Goal: Check status: Check status

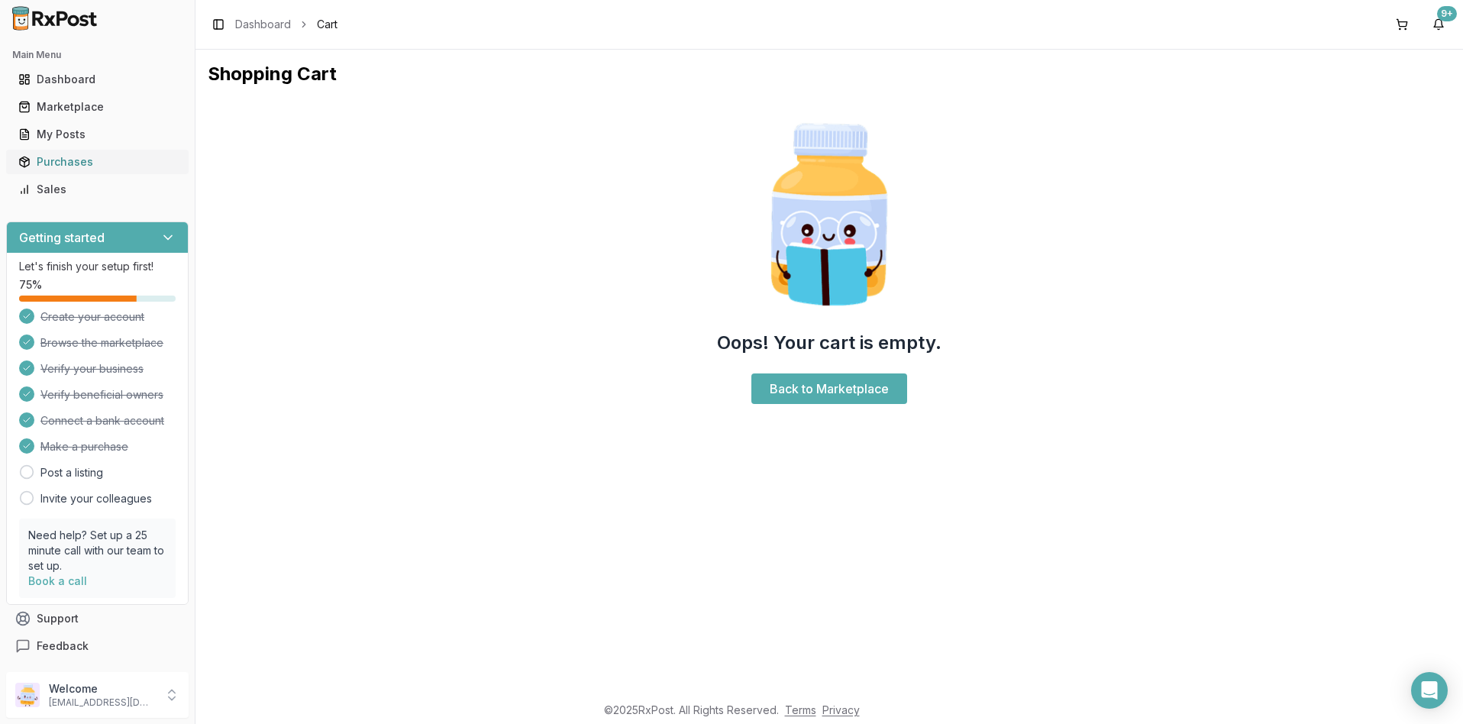
click at [75, 164] on div "Purchases" at bounding box center [97, 161] width 158 height 15
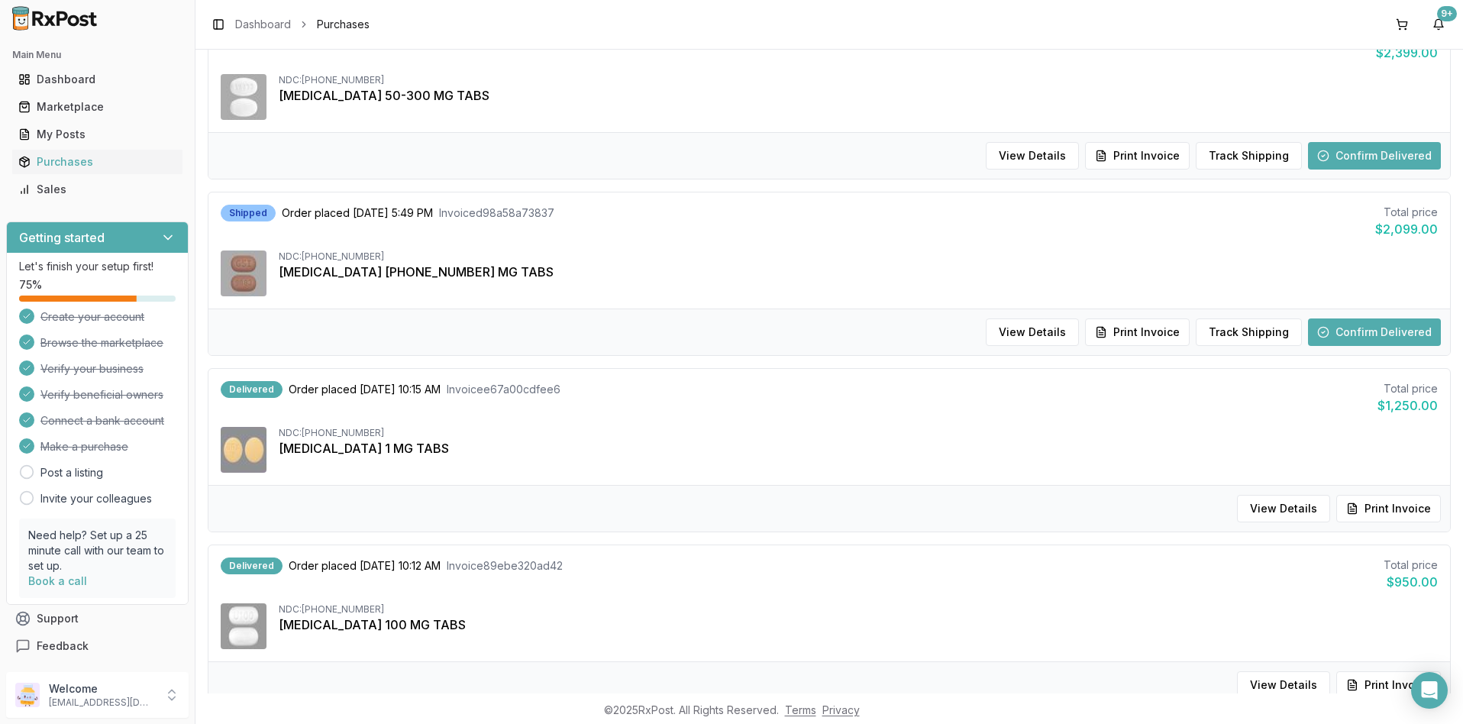
scroll to position [305, 0]
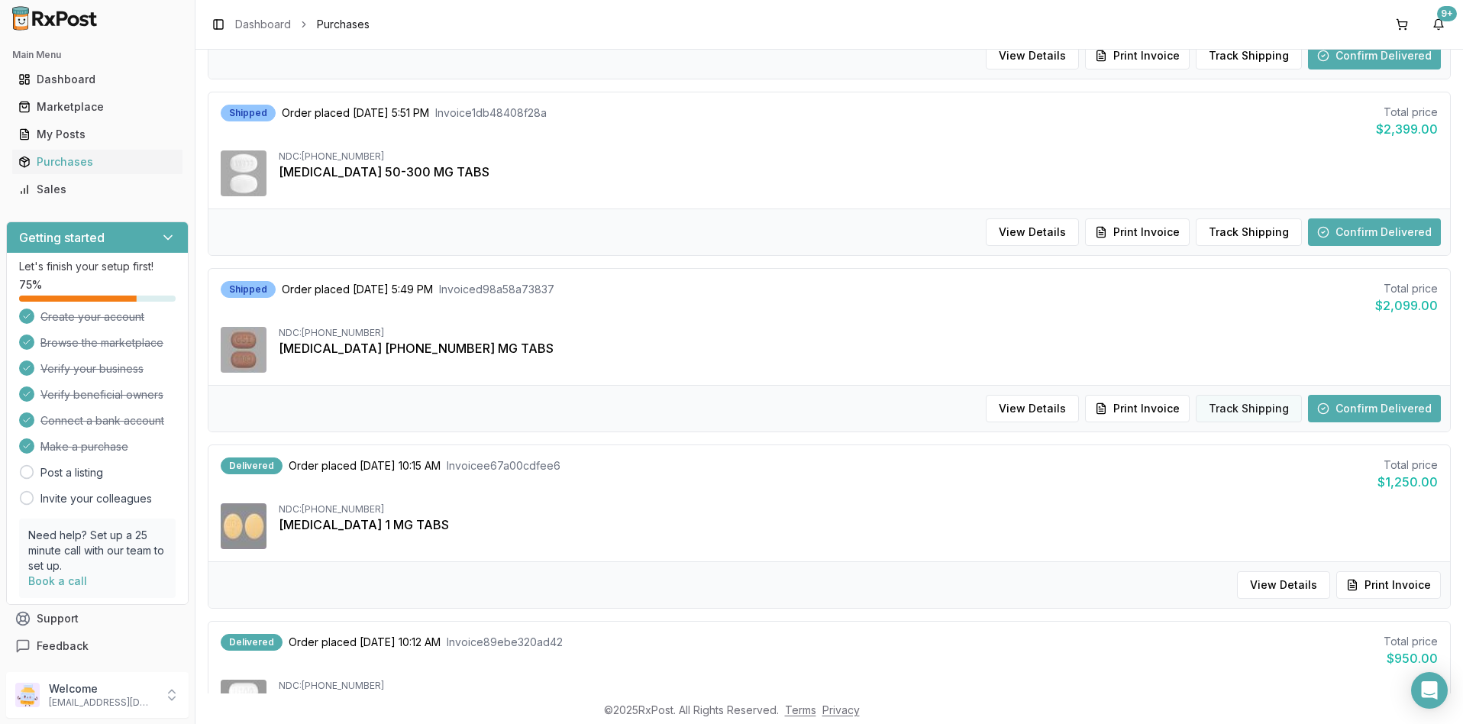
click at [1243, 410] on button "Track Shipping" at bounding box center [1249, 408] width 106 height 27
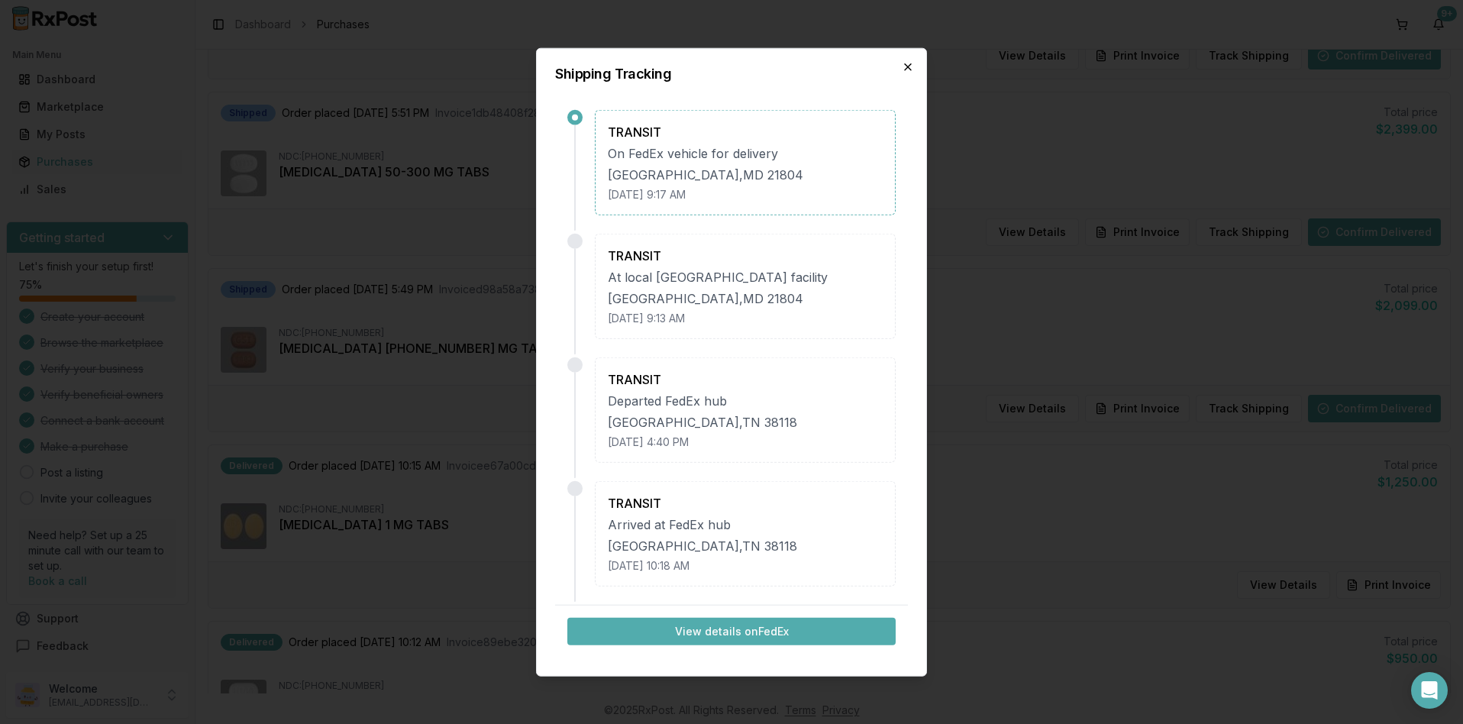
click at [907, 66] on icon "button" at bounding box center [908, 67] width 6 height 6
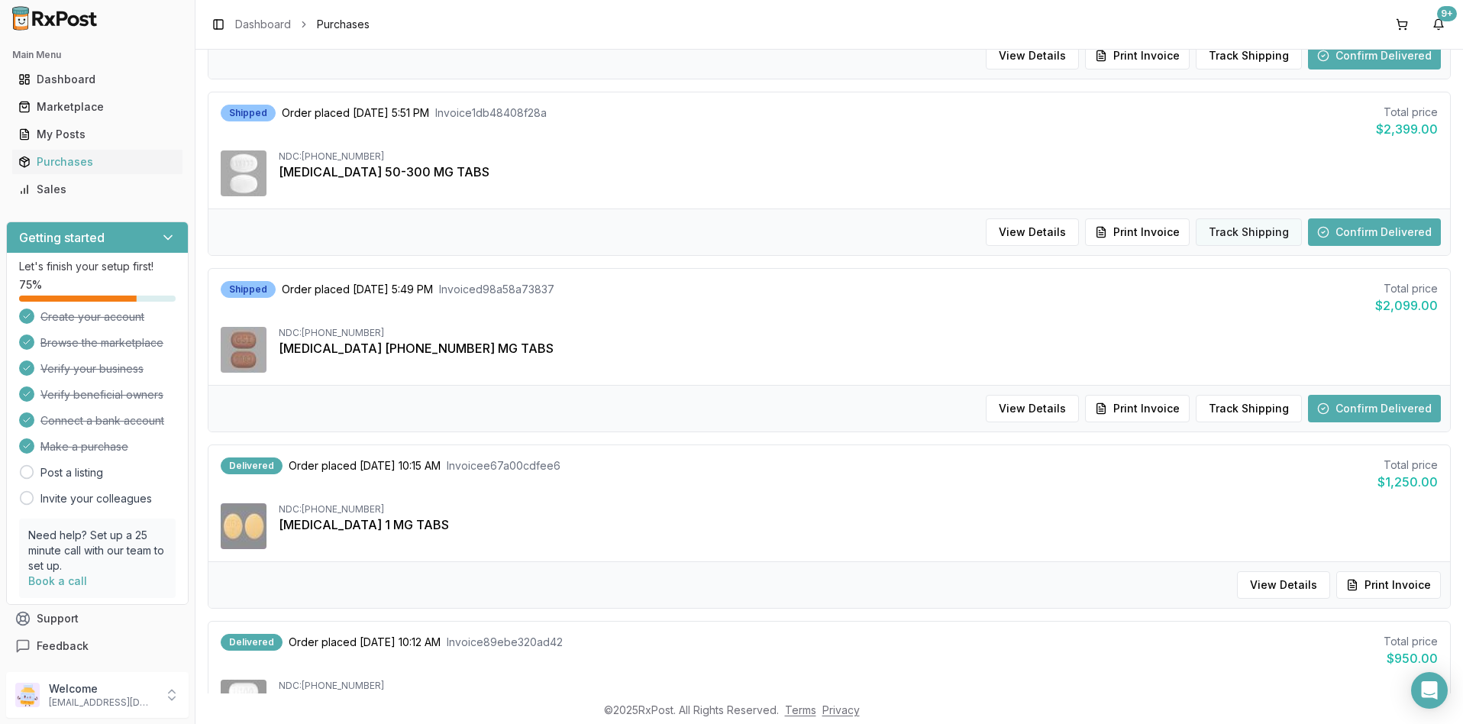
click at [1227, 233] on button "Track Shipping" at bounding box center [1249, 231] width 106 height 27
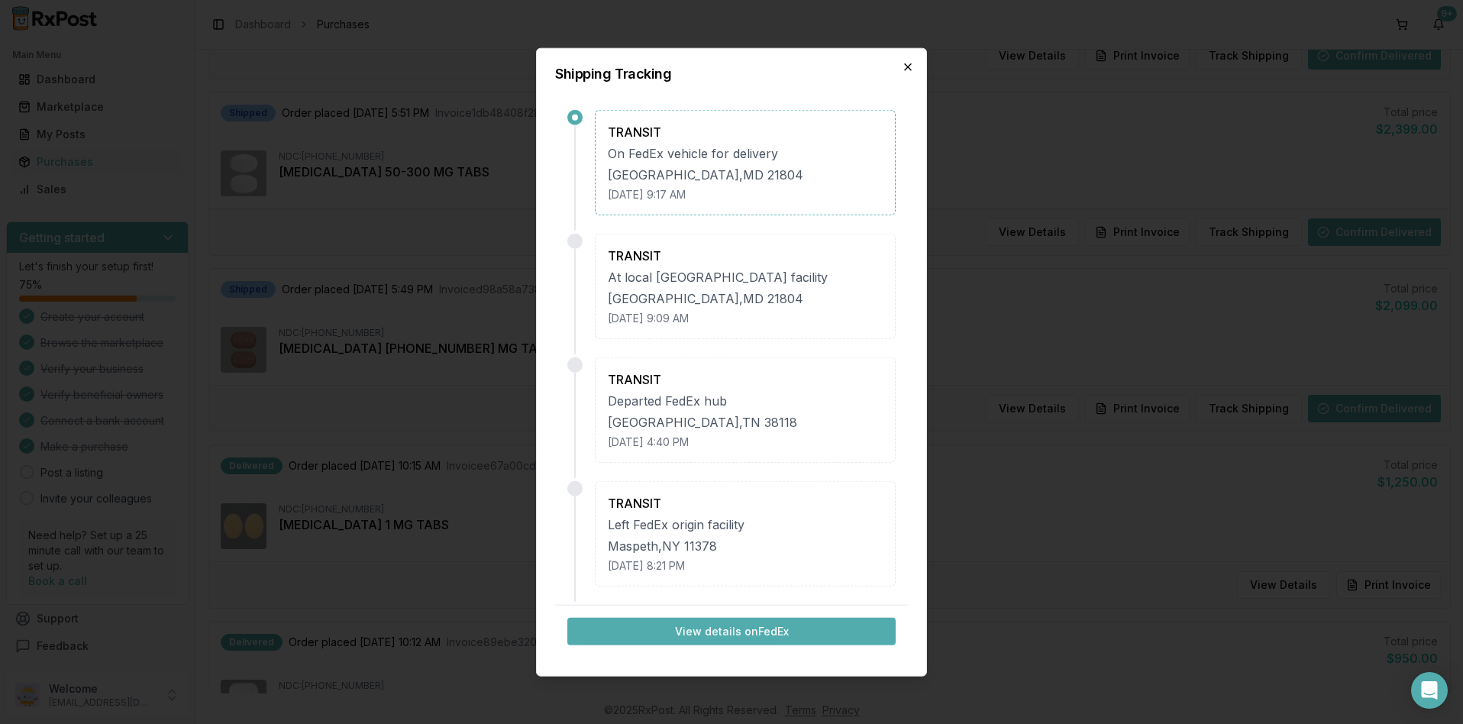
click at [906, 65] on icon "button" at bounding box center [908, 67] width 6 height 6
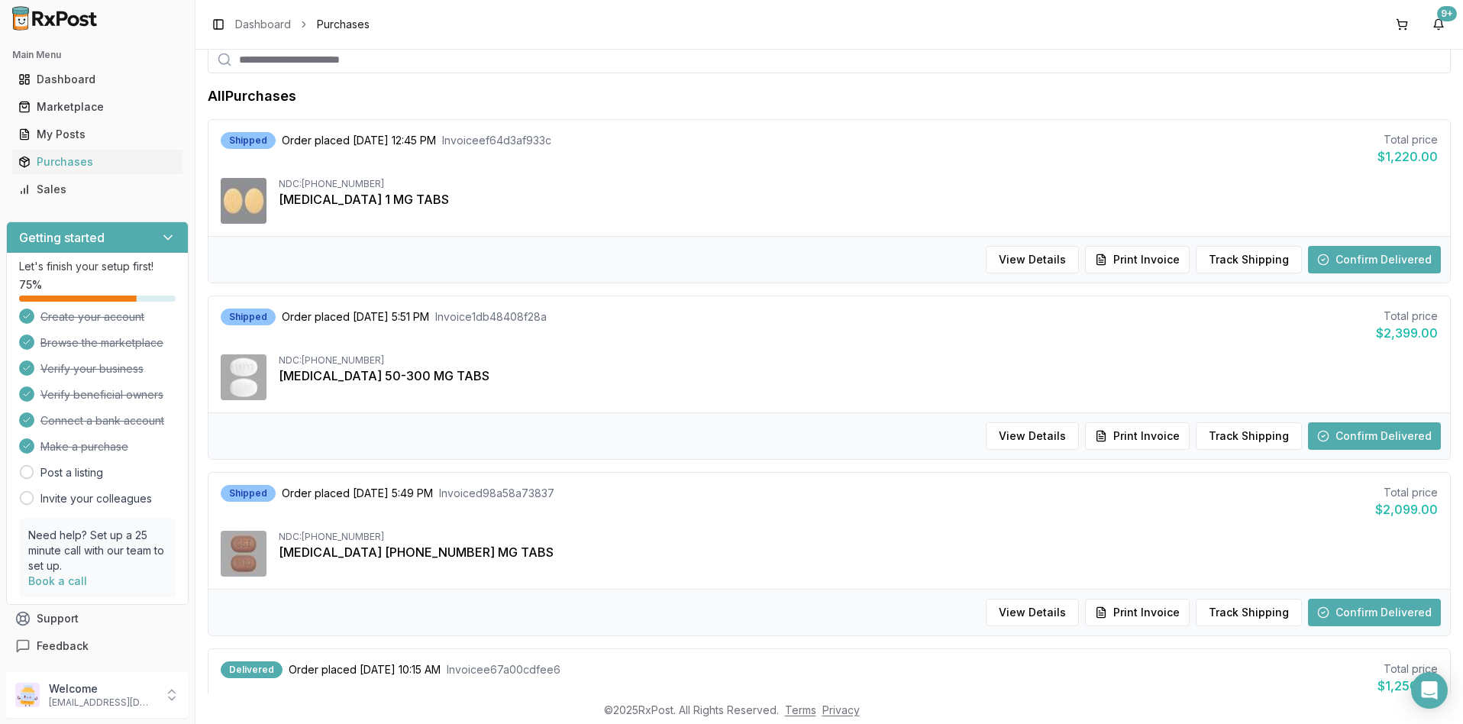
scroll to position [76, 0]
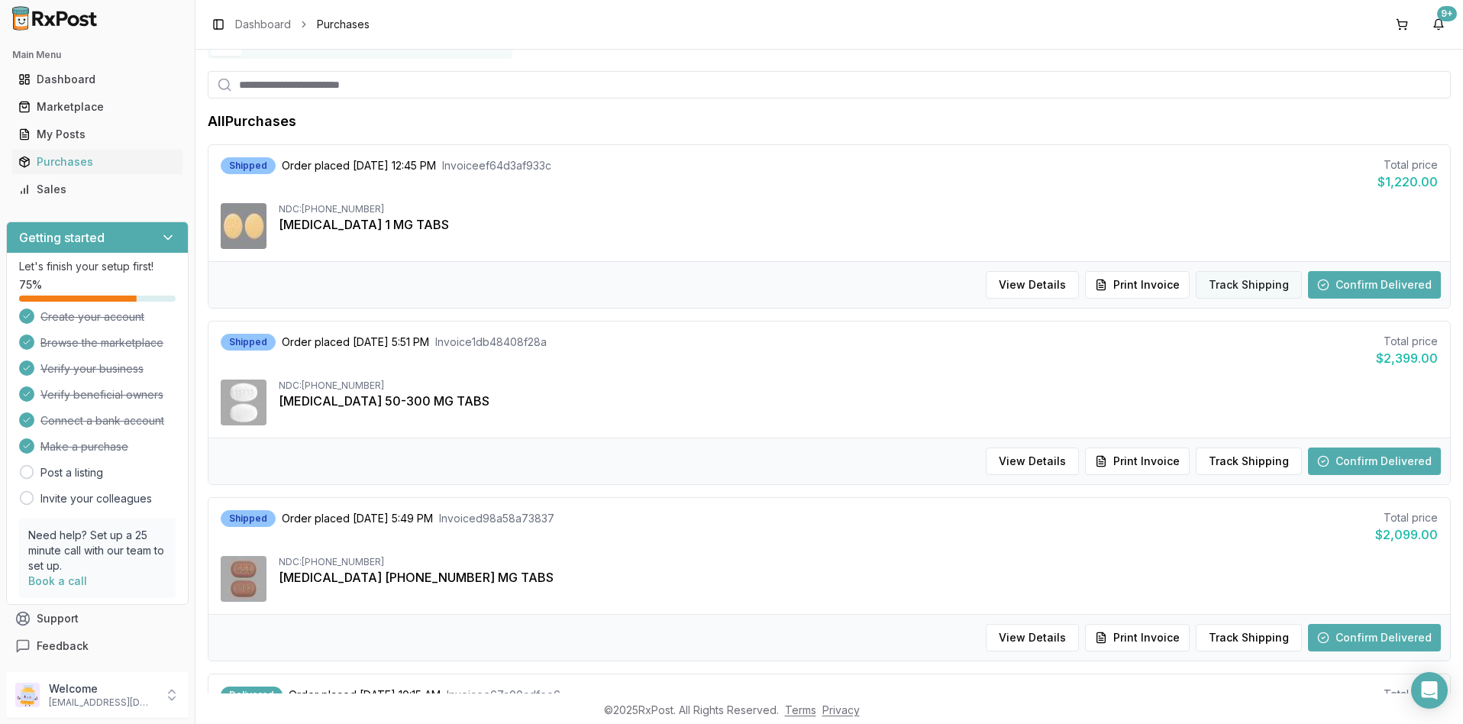
click at [1245, 287] on button "Track Shipping" at bounding box center [1249, 284] width 106 height 27
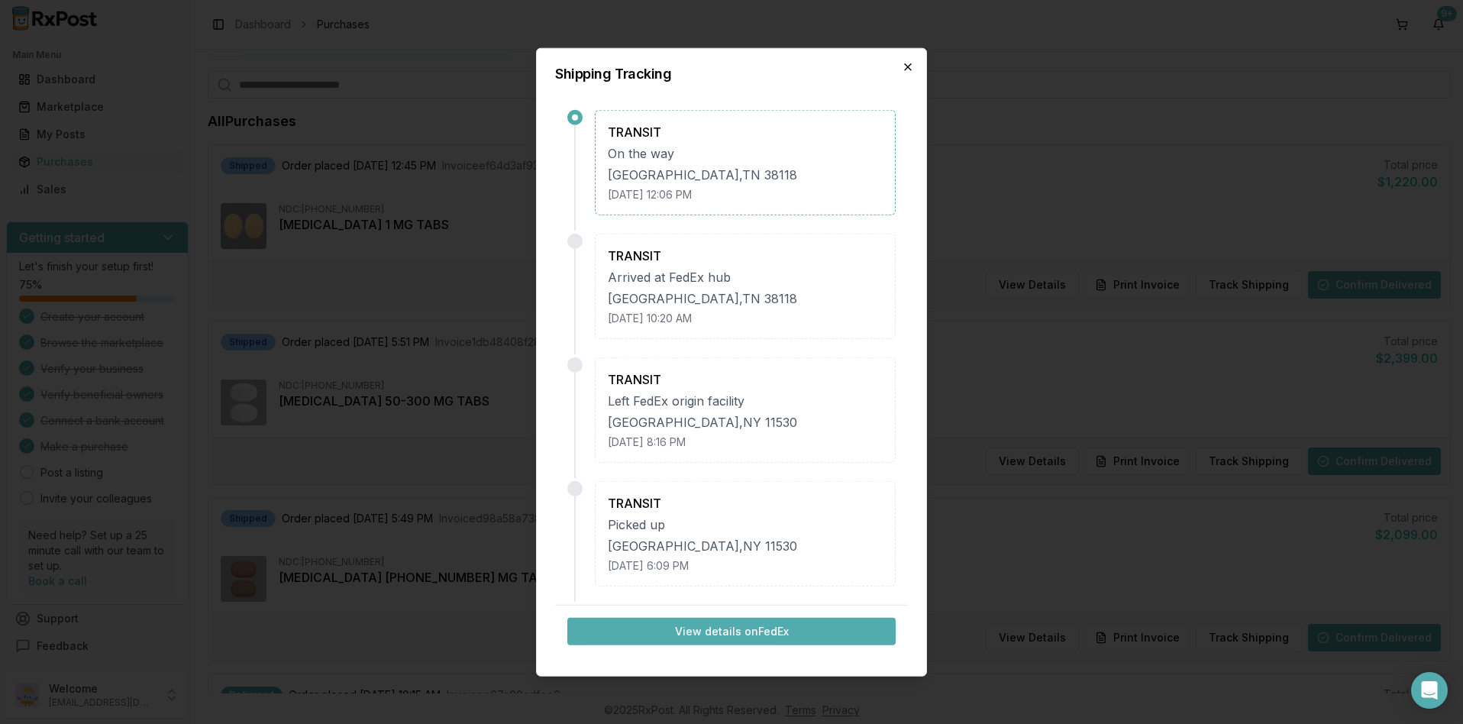
click at [905, 69] on icon "button" at bounding box center [908, 67] width 6 height 6
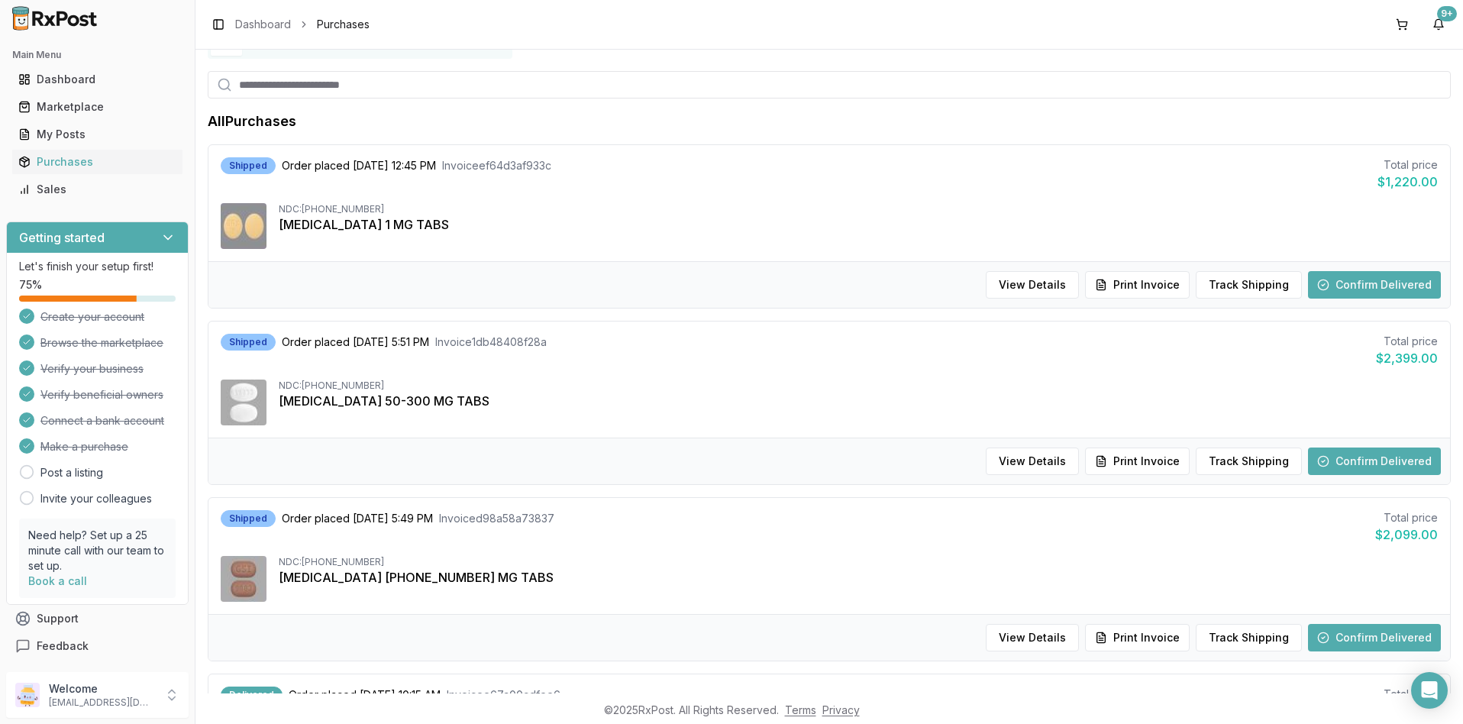
scroll to position [0, 0]
